Goal: Information Seeking & Learning: Check status

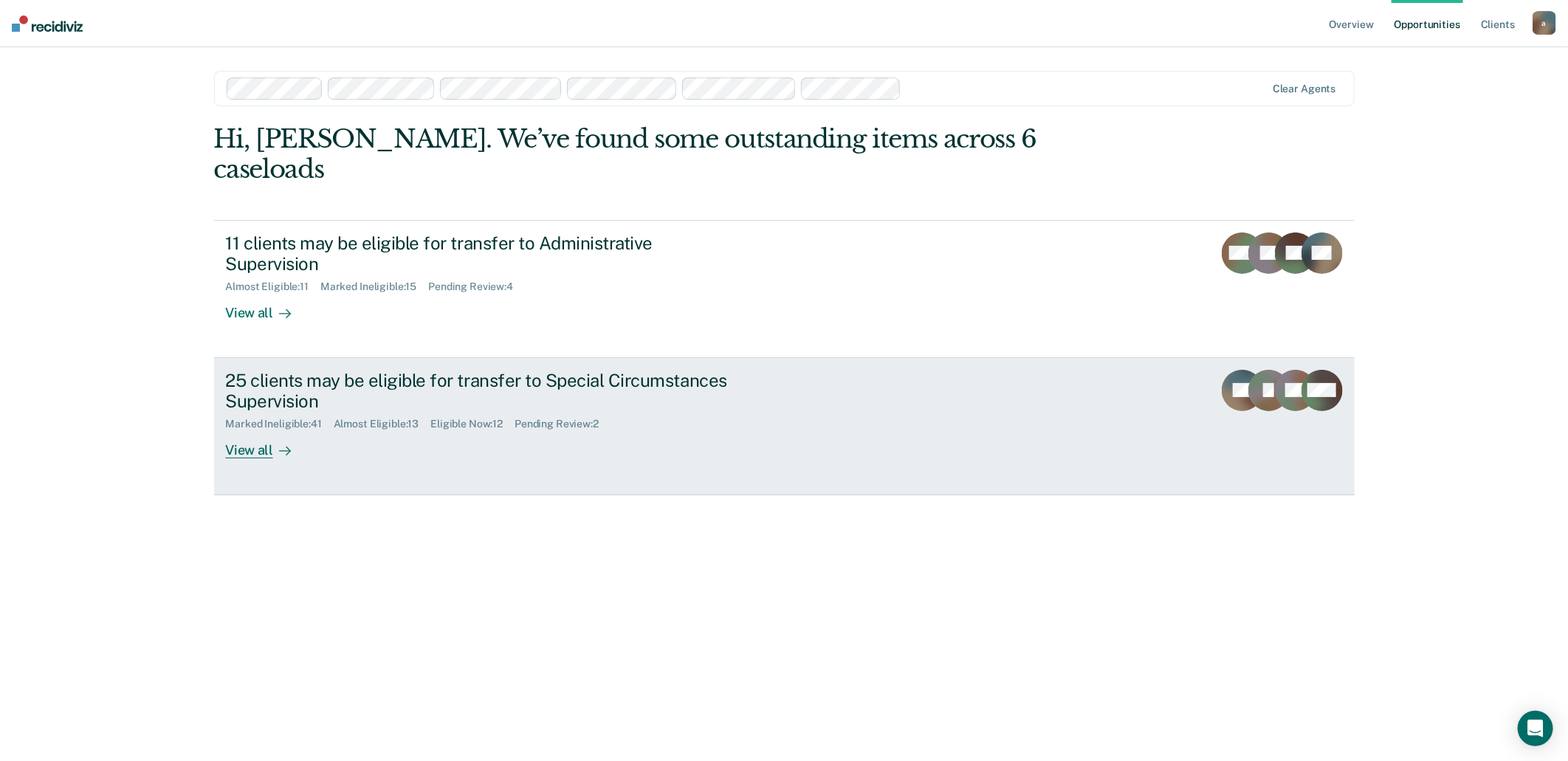
click at [470, 418] on div "Eligible Now : 12" at bounding box center [472, 424] width 84 height 13
